Goal: Information Seeking & Learning: Learn about a topic

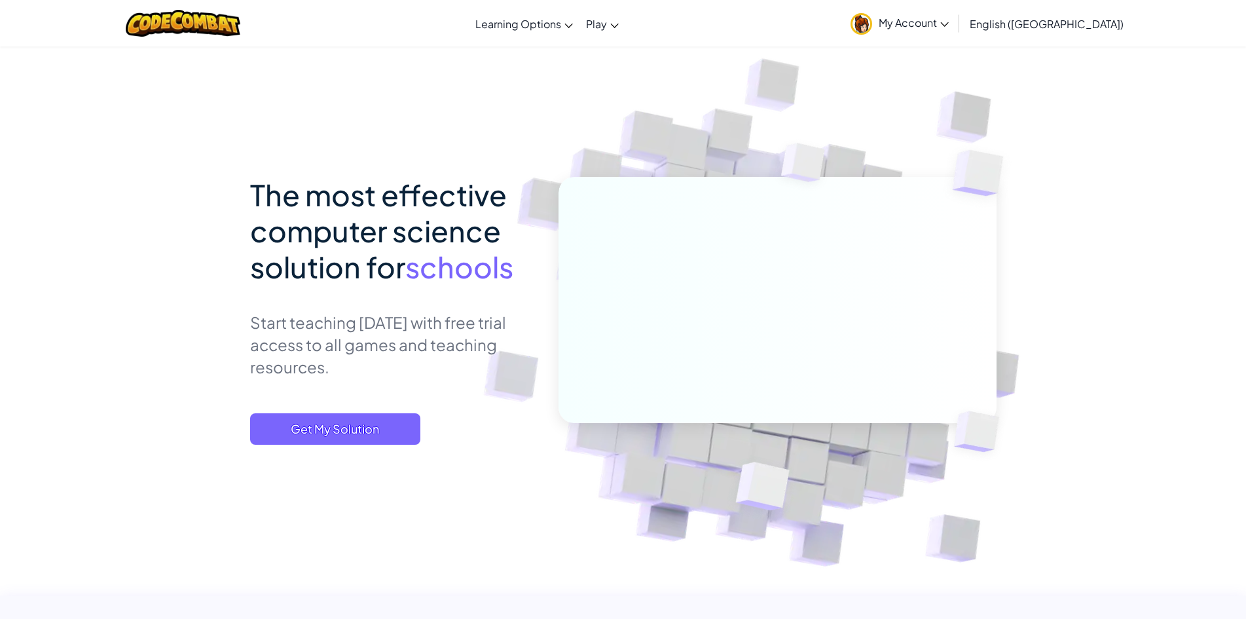
click at [948, 25] on span "My Account" at bounding box center [913, 23] width 70 height 14
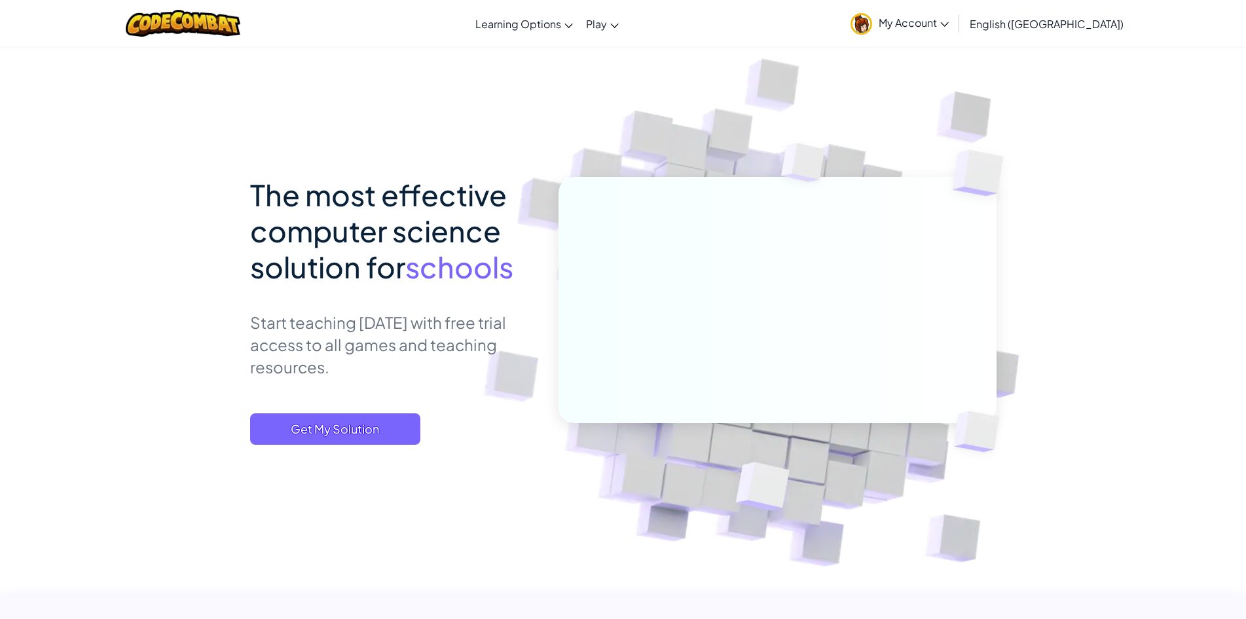
click at [948, 26] on span "My Account" at bounding box center [913, 23] width 70 height 14
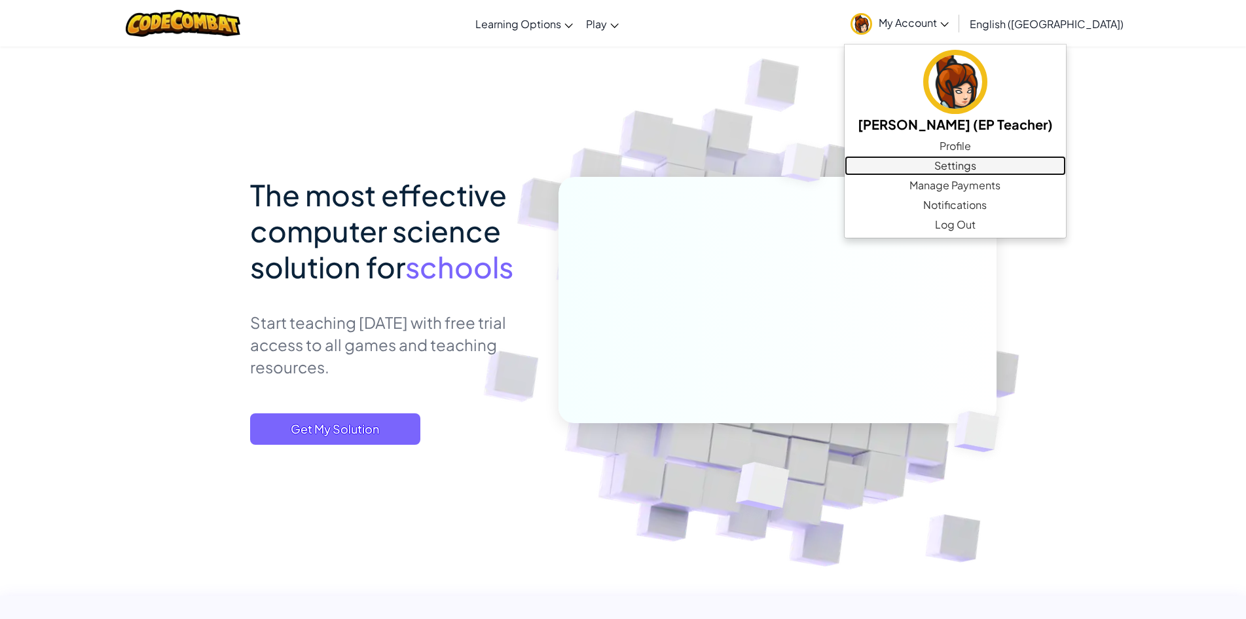
click at [1032, 164] on link "Settings" at bounding box center [954, 166] width 221 height 20
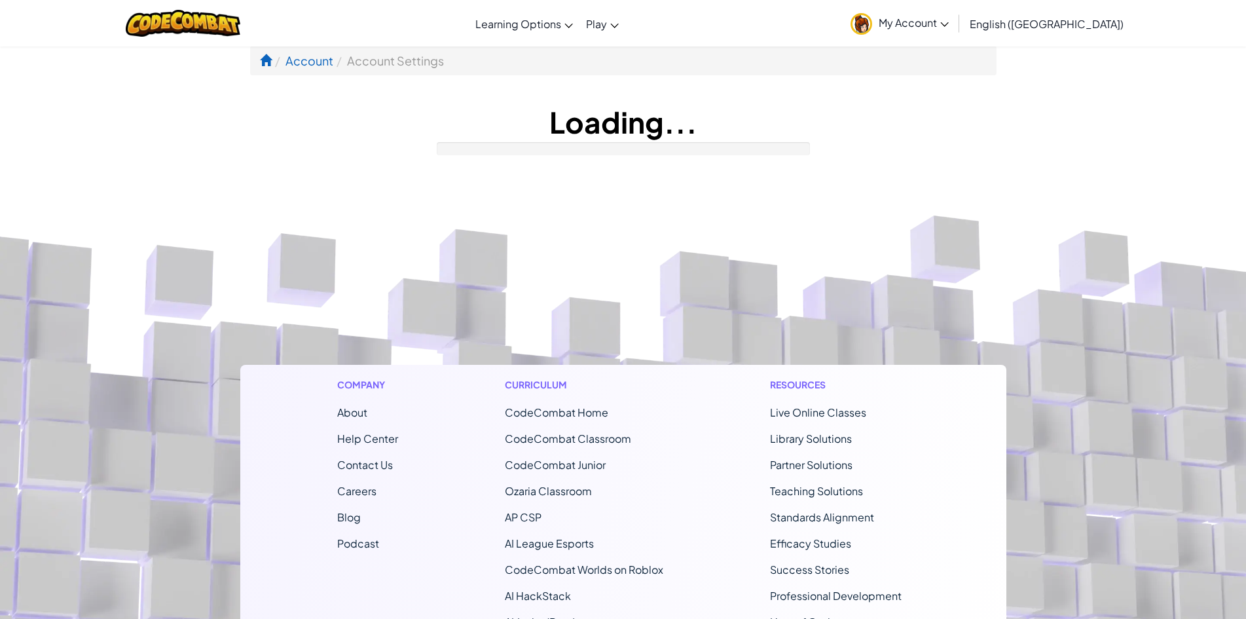
click at [704, 111] on h1 "Loading..." at bounding box center [623, 121] width 746 height 41
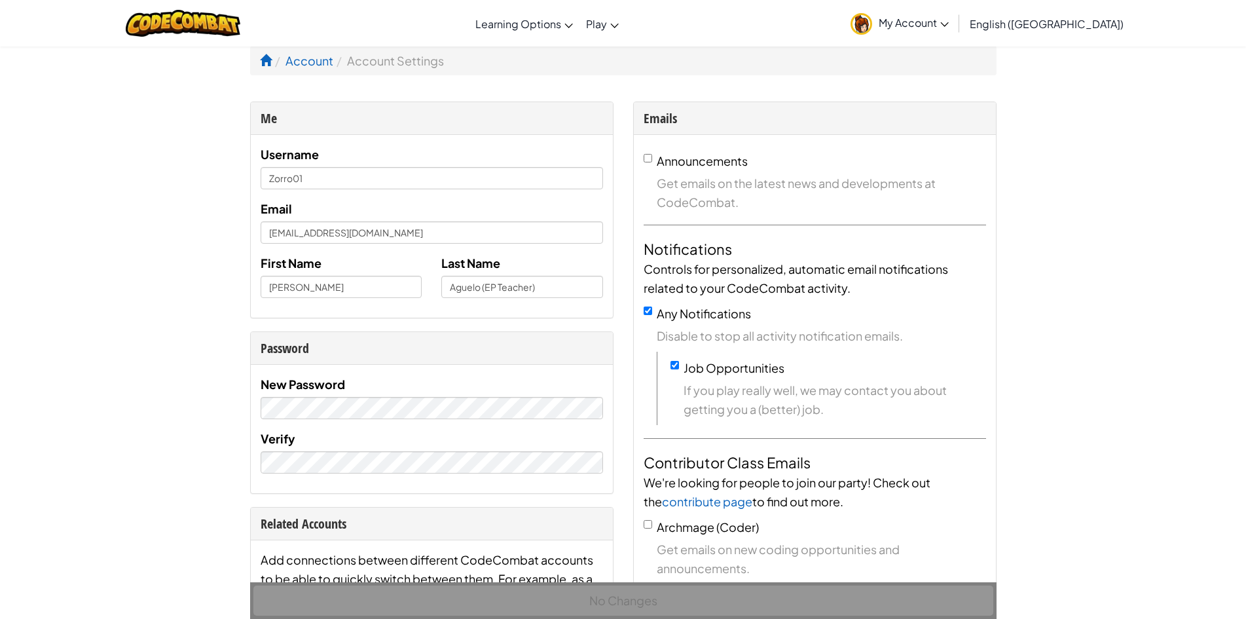
click at [948, 25] on span "My Account" at bounding box center [913, 23] width 70 height 14
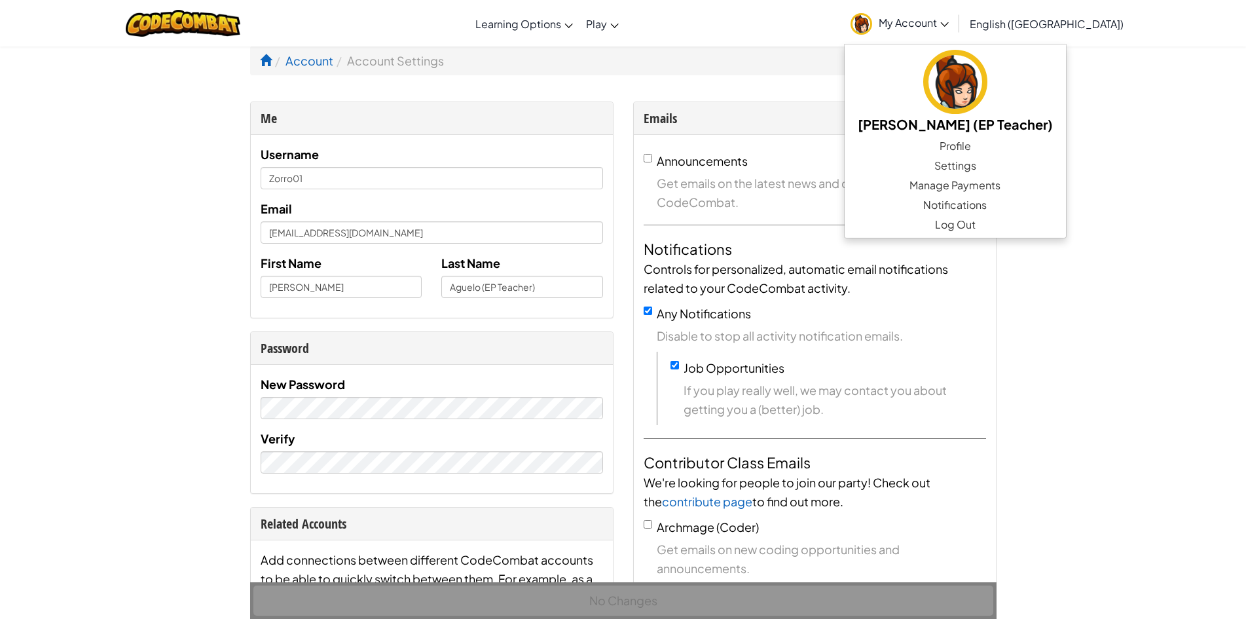
click at [851, 78] on div "Account Account Settings Me Username Zorro01 Email selmer@act.ac.th First Name …" at bounding box center [623, 604] width 766 height 1116
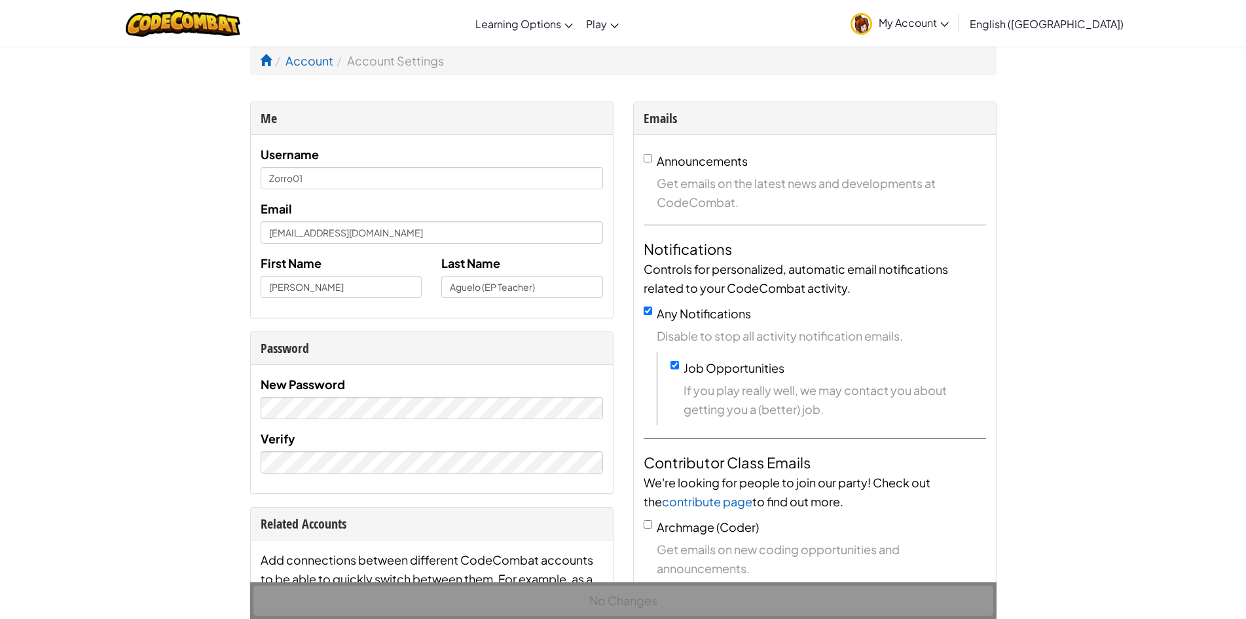
click at [872, 24] on img at bounding box center [861, 24] width 22 height 22
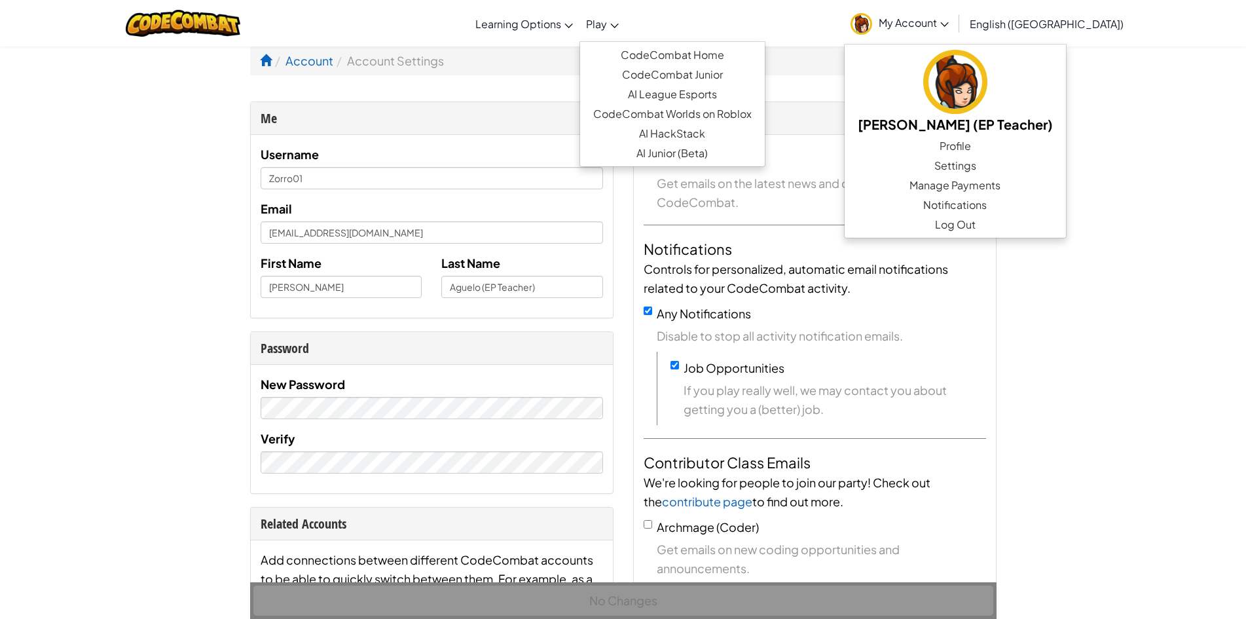
click at [607, 23] on span "Play" at bounding box center [596, 24] width 21 height 14
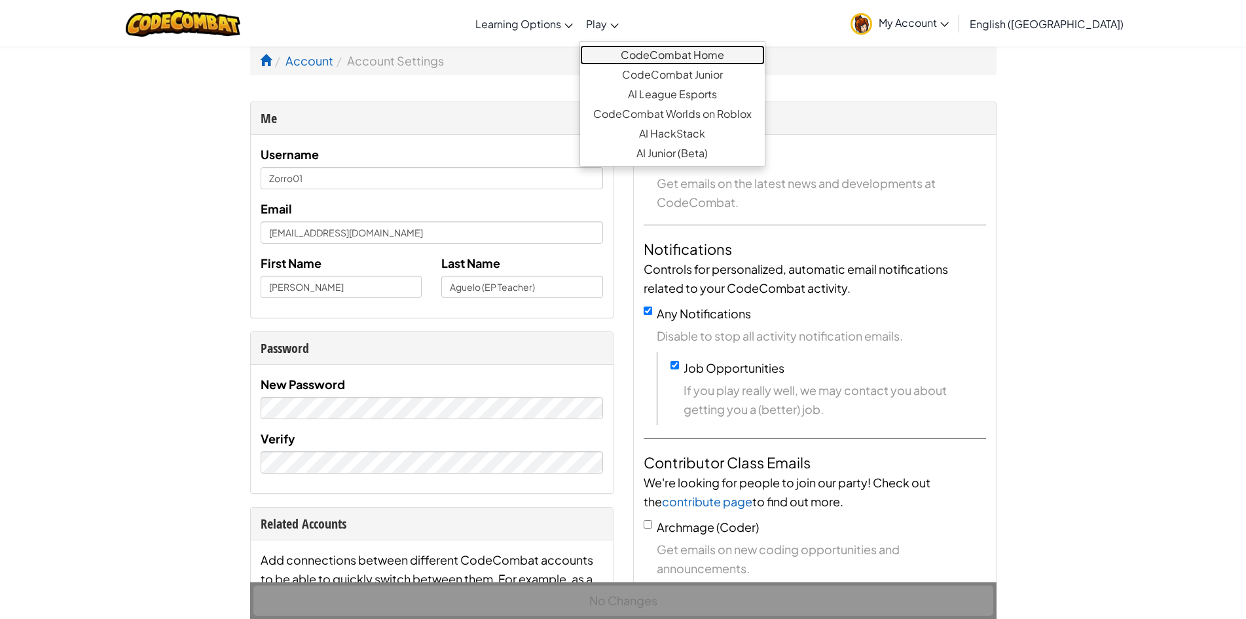
click at [693, 54] on link "CodeCombat Home" at bounding box center [672, 55] width 185 height 20
click at [691, 56] on link "CodeCombat Home" at bounding box center [672, 55] width 185 height 20
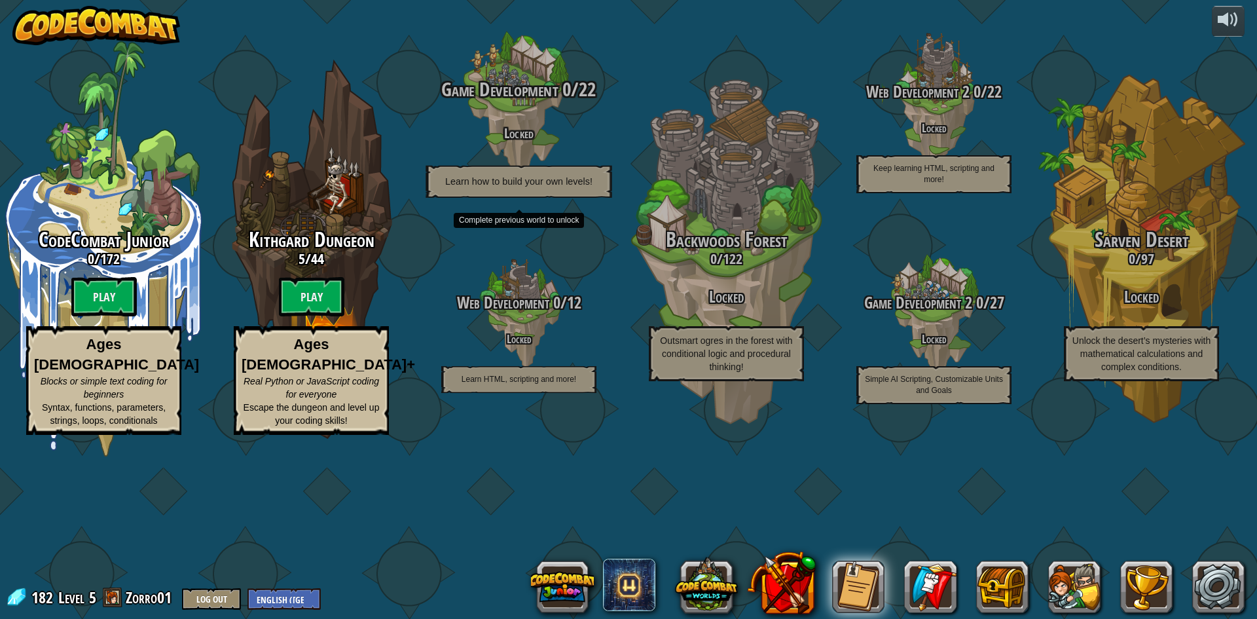
click at [514, 103] on span "Game Development" at bounding box center [499, 89] width 117 height 27
click at [494, 187] on span "Learn how to build your own levels!" at bounding box center [518, 180] width 147 height 11
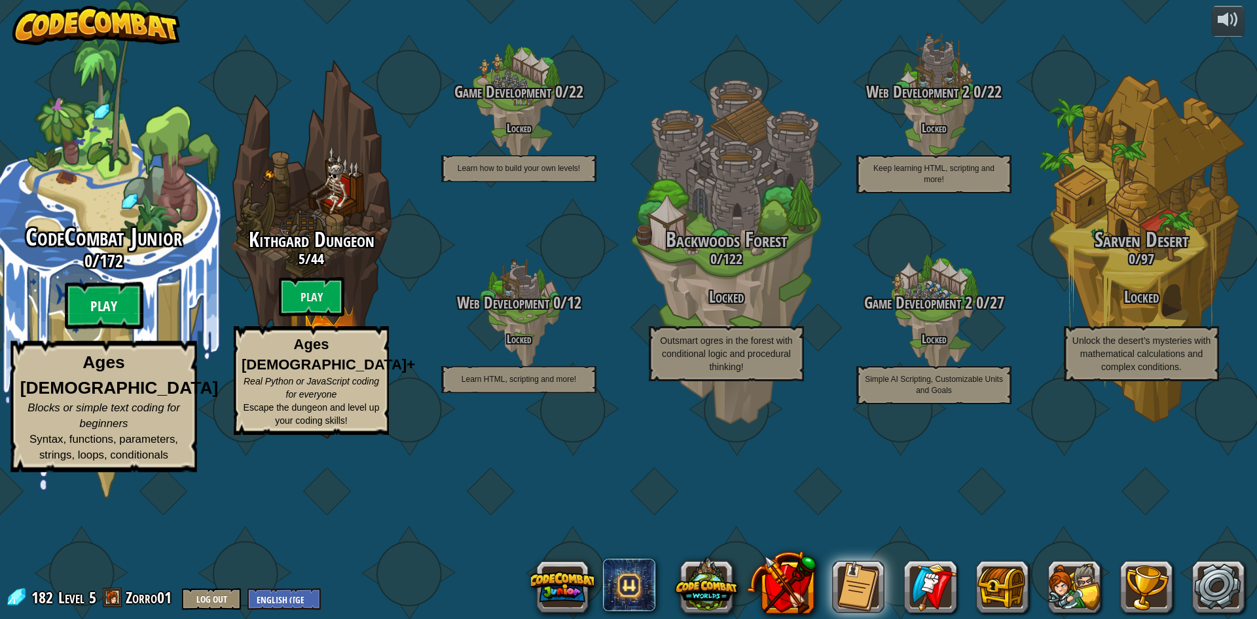
click at [121, 329] on btn "Play" at bounding box center [104, 305] width 79 height 47
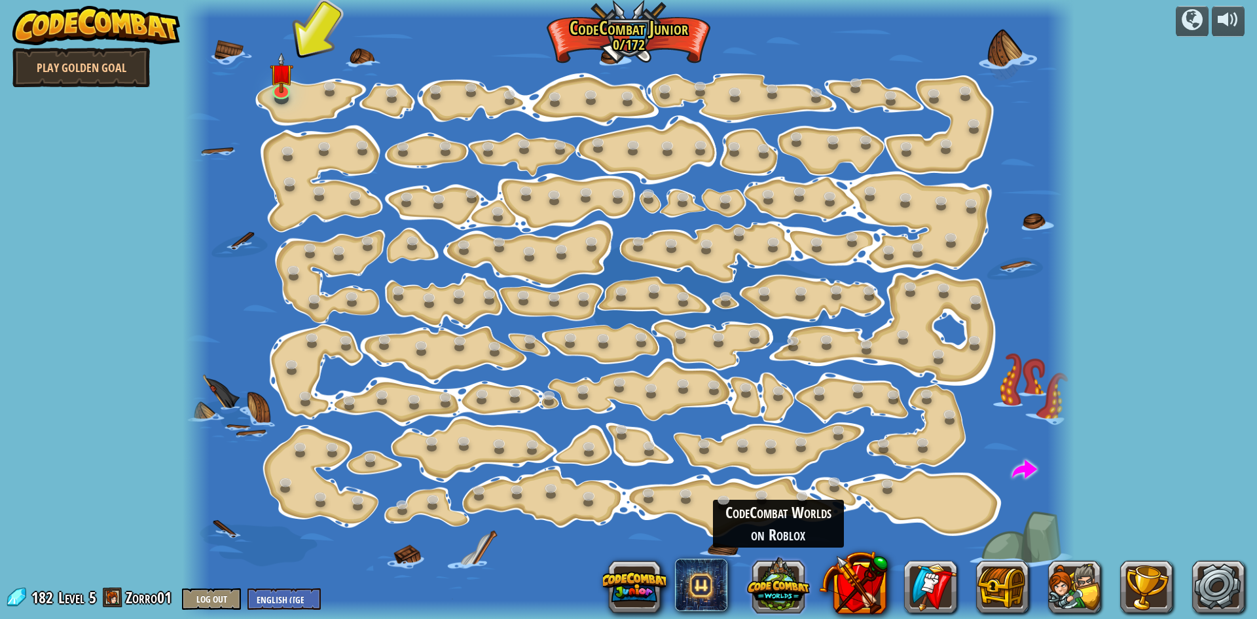
click at [767, 589] on button at bounding box center [778, 583] width 63 height 63
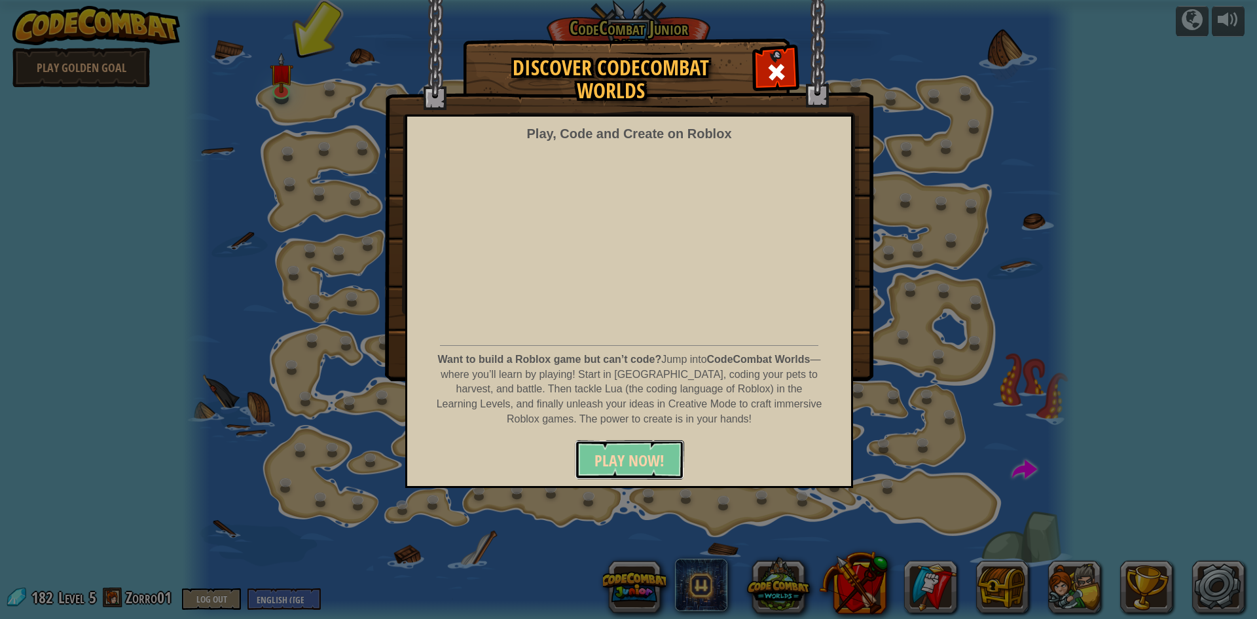
click at [636, 459] on span "PLAY NOW!" at bounding box center [629, 460] width 70 height 21
click at [782, 58] on div at bounding box center [775, 70] width 41 height 41
